Goal: Communication & Community: Answer question/provide support

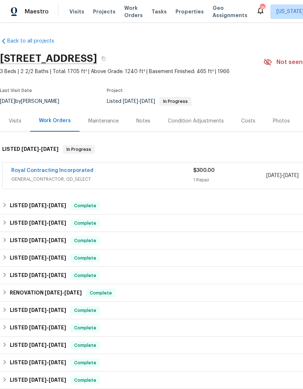
scroll to position [-2, -2]
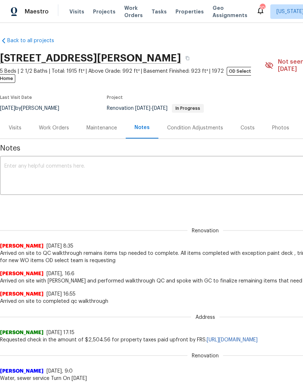
scroll to position [0, 0]
click at [53, 125] on div "Work Orders" at bounding box center [54, 127] width 48 height 21
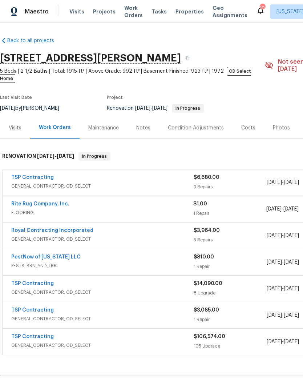
click at [155, 341] on span "GENERAL_CONTRACTOR, OD_SELECT" at bounding box center [102, 344] width 182 height 7
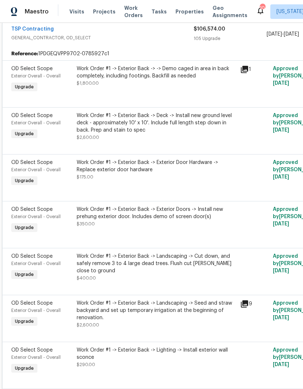
scroll to position [313, 0]
click at [126, 121] on div "Work Order #1 -> Exterior Back -> Deck -> Install new ground level deck - appro…" at bounding box center [156, 123] width 159 height 22
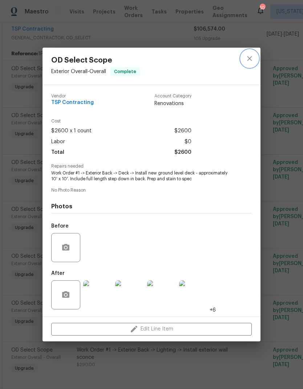
click at [249, 60] on icon "close" at bounding box center [249, 58] width 9 height 9
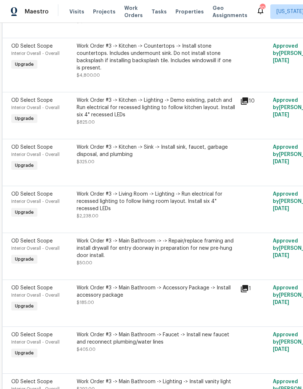
scroll to position [3601, -1]
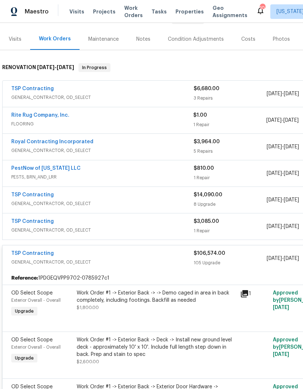
click at [125, 200] on span "GENERAL_CONTRACTOR, OD_SELECT" at bounding box center [102, 203] width 182 height 7
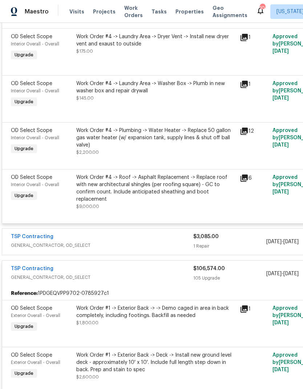
click at [109, 233] on div "TSP Contracting" at bounding box center [102, 237] width 182 height 9
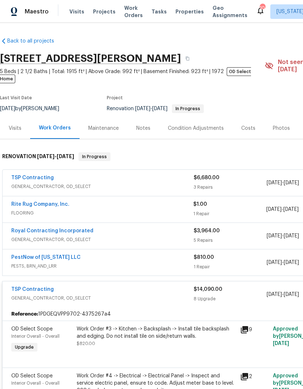
click at [84, 174] on div "TSP Contracting" at bounding box center [102, 178] width 182 height 9
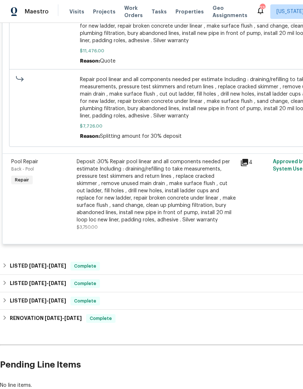
scroll to position [327, 0]
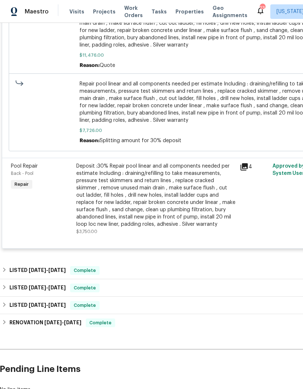
click at [181, 200] on div "Deposit :30% Repair pool linear and all components needed per estimate Includin…" at bounding box center [155, 194] width 159 height 65
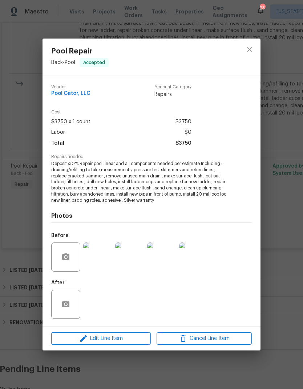
click at [284, 226] on div "Pool Repair Back - Pool Accepted Vendor Pool Gator, LLC Account Category Repair…" at bounding box center [151, 194] width 303 height 389
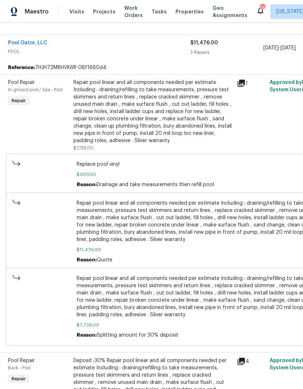
scroll to position [133, 4]
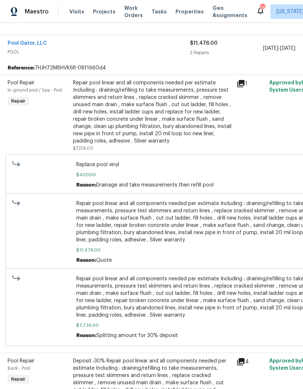
click at [37, 45] on link "Pool Gator, LLC" at bounding box center [27, 43] width 39 height 5
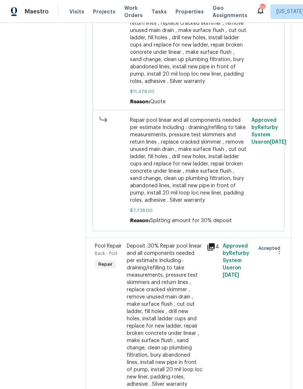
scroll to position [359, 0]
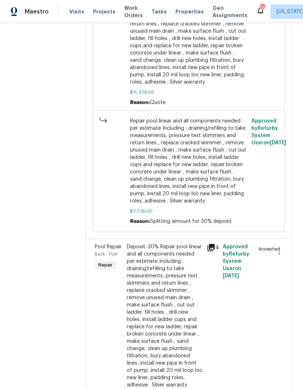
click at [158, 300] on div "Deposit :30% Repair pool linear and all components needed per estimate Includin…" at bounding box center [165, 315] width 76 height 145
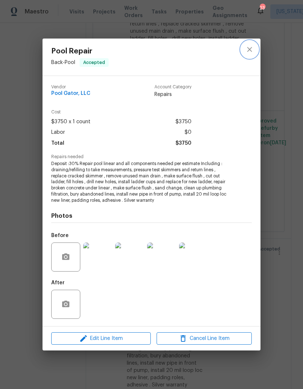
click at [244, 52] on button "close" at bounding box center [249, 49] width 17 height 17
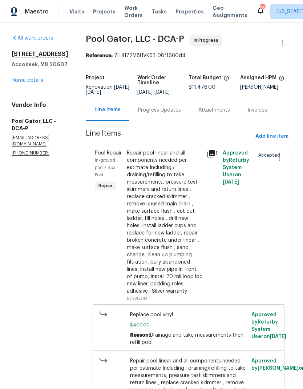
scroll to position [0, 0]
click at [155, 106] on div "Progress Updates" at bounding box center [159, 109] width 60 height 21
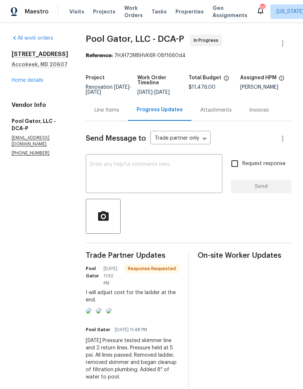
click at [172, 170] on textarea at bounding box center [154, 174] width 128 height 25
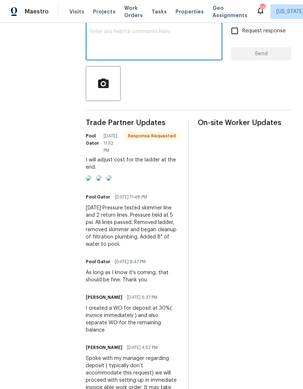
scroll to position [130, 0]
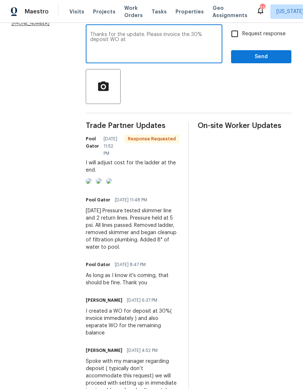
type textarea "Thanks for the update. Please invoice the 30% deposit WO at"
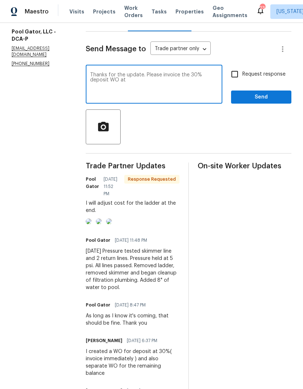
scroll to position [64, 0]
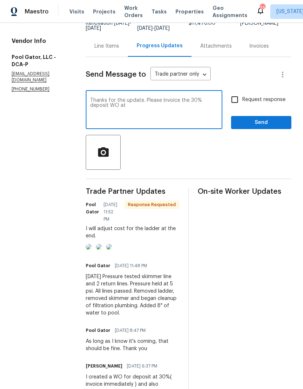
click at [99, 46] on div "Line Items" at bounding box center [106, 46] width 25 height 7
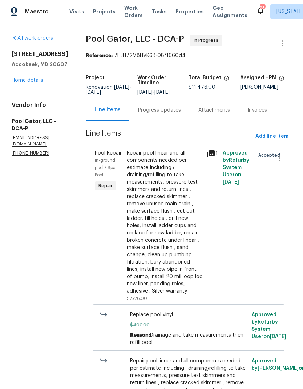
click at [147, 109] on div "Progress Updates" at bounding box center [159, 109] width 43 height 7
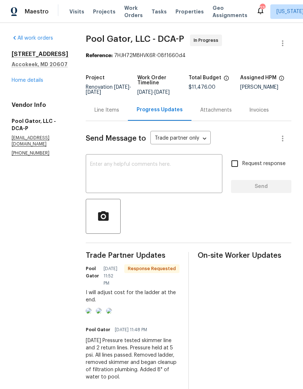
click at [163, 173] on textarea at bounding box center [154, 174] width 128 height 25
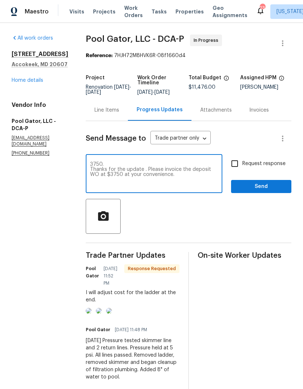
click at [96, 164] on textarea "3750. Thanks for the update . Please invoice the deposit WO at $3750 at your co…" at bounding box center [154, 174] width 128 height 25
click at [162, 174] on textarea "Thanks for the update . Please invoice the deposit WO at $3750 at your convenie…" at bounding box center [154, 174] width 128 height 25
click at [90, 168] on textarea "Thanks for the update . Please invoice the deposit WO at $3750 at your convenie…" at bounding box center [154, 174] width 128 height 25
click at [165, 170] on textarea "Thanks for the update . Please invoice the deposit WO at $3750 at your convenie…" at bounding box center [154, 174] width 128 height 25
type textarea "Thanks for the update . Please invoice the deposit WO at $3750 at your convenie…"
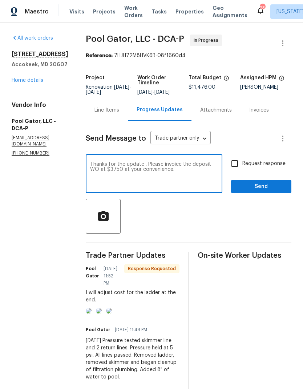
click at [227, 166] on input "Request response" at bounding box center [234, 163] width 15 height 15
checkbox input "true"
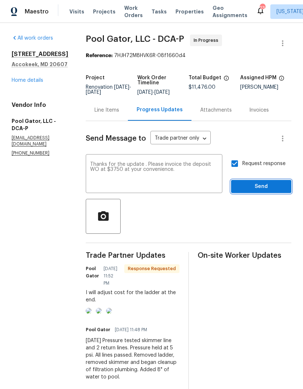
click at [259, 184] on span "Send" at bounding box center [261, 186] width 49 height 9
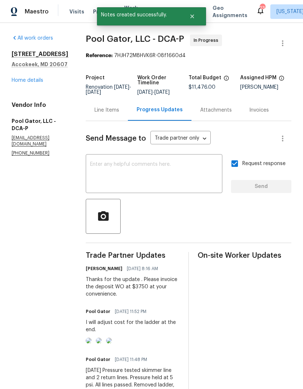
click at [33, 83] on link "Home details" at bounding box center [28, 80] width 32 height 5
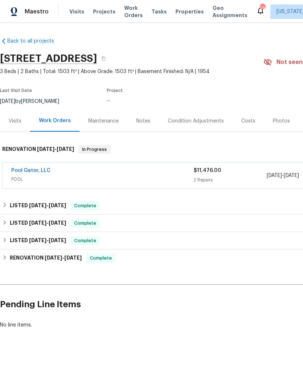
scroll to position [0, 0]
